Goal: Transaction & Acquisition: Purchase product/service

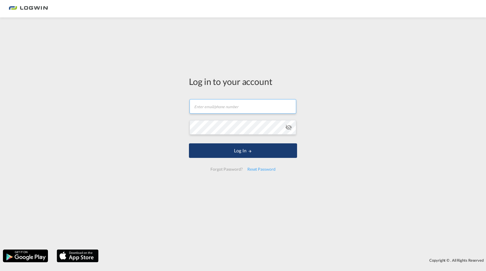
type input "[EMAIL_ADDRESS][PERSON_NAME][DOMAIN_NAME]"
click at [205, 152] on button "Log In" at bounding box center [243, 150] width 108 height 15
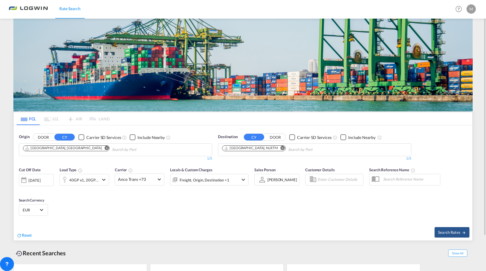
click at [105, 148] on md-icon "Remove" at bounding box center [107, 148] width 4 height 4
click at [61, 151] on body "Rate Search Rate Search Help Resources Product Release M My Profile Logout FCL …" at bounding box center [243, 135] width 486 height 271
drag, startPoint x: 61, startPoint y: 151, endPoint x: 128, endPoint y: 152, distance: 67.7
click at [105, 149] on body "Rate Search Rate Search Help Resources Product Release M My Profile Logout FCL …" at bounding box center [243, 135] width 486 height 271
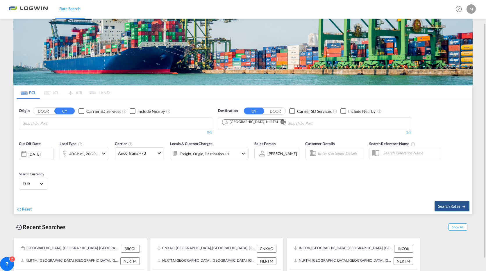
click at [71, 128] on body "Rate Search Rate Search Help Resources Product Release M My Profile Logout FCL …" at bounding box center [243, 135] width 486 height 271
type input "pasir gu"
click at [53, 137] on div "[GEOGRAPHIC_DATA] dang, [GEOGRAPHIC_DATA] MYPGU" at bounding box center [68, 138] width 110 height 21
click at [280, 122] on md-icon "Remove" at bounding box center [282, 122] width 4 height 4
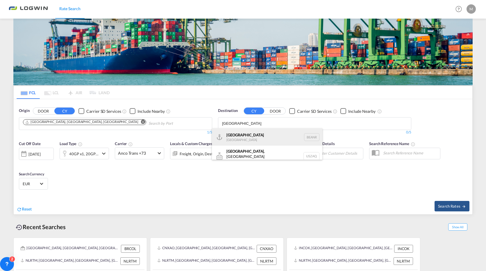
type input "[GEOGRAPHIC_DATA]"
click at [247, 139] on div "[GEOGRAPHIC_DATA] [GEOGRAPHIC_DATA] BEANR" at bounding box center [267, 136] width 110 height 17
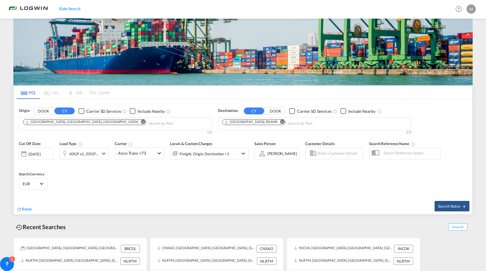
click at [100, 153] on div "40GP x1, 20GP x1" at bounding box center [84, 154] width 49 height 12
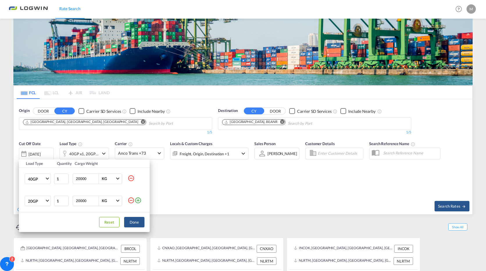
click at [353, 189] on div "Load Type Quantity Cargo Weight 40GP 20GP 40GP 40HC 45HC 20RE 40RE 40HR 20OT 40…" at bounding box center [243, 135] width 486 height 271
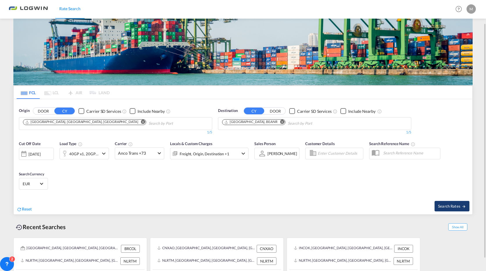
click at [452, 205] on span "Search Rates" at bounding box center [452, 206] width 28 height 5
type input "MYPGU to BEANR / [DATE]"
